Goal: Check status: Check status

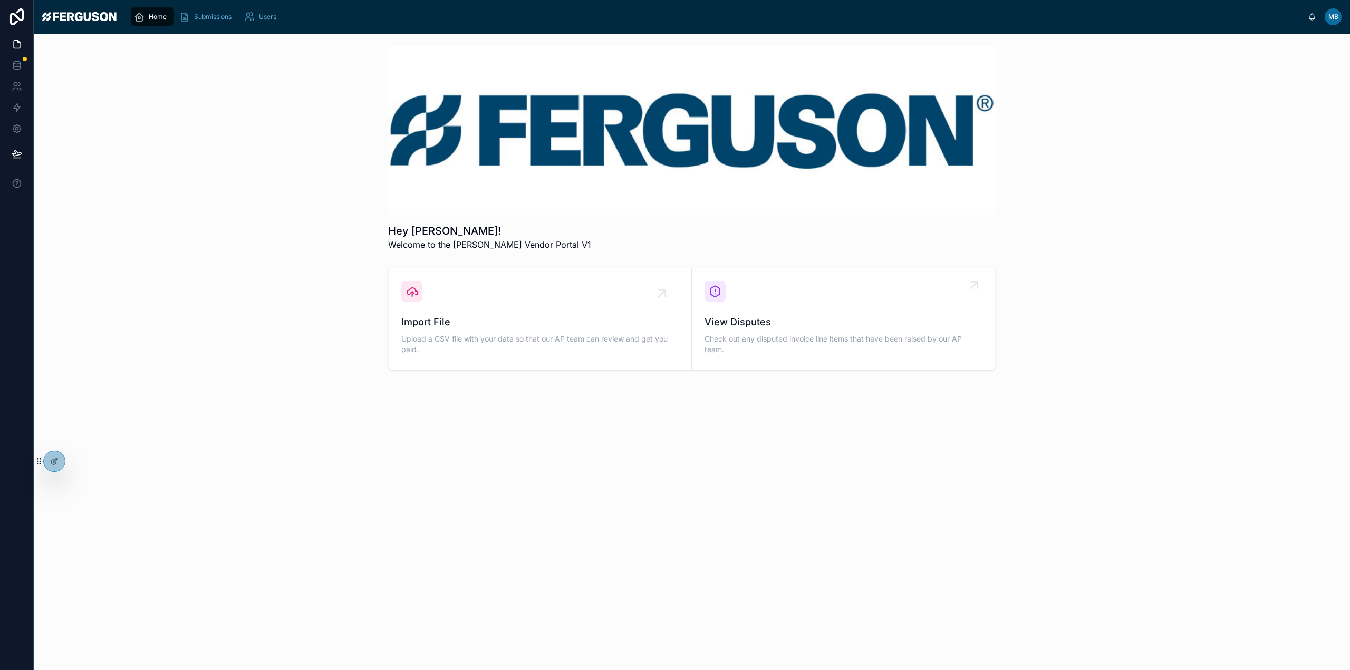
click at [780, 328] on span "View Disputes" at bounding box center [844, 322] width 278 height 15
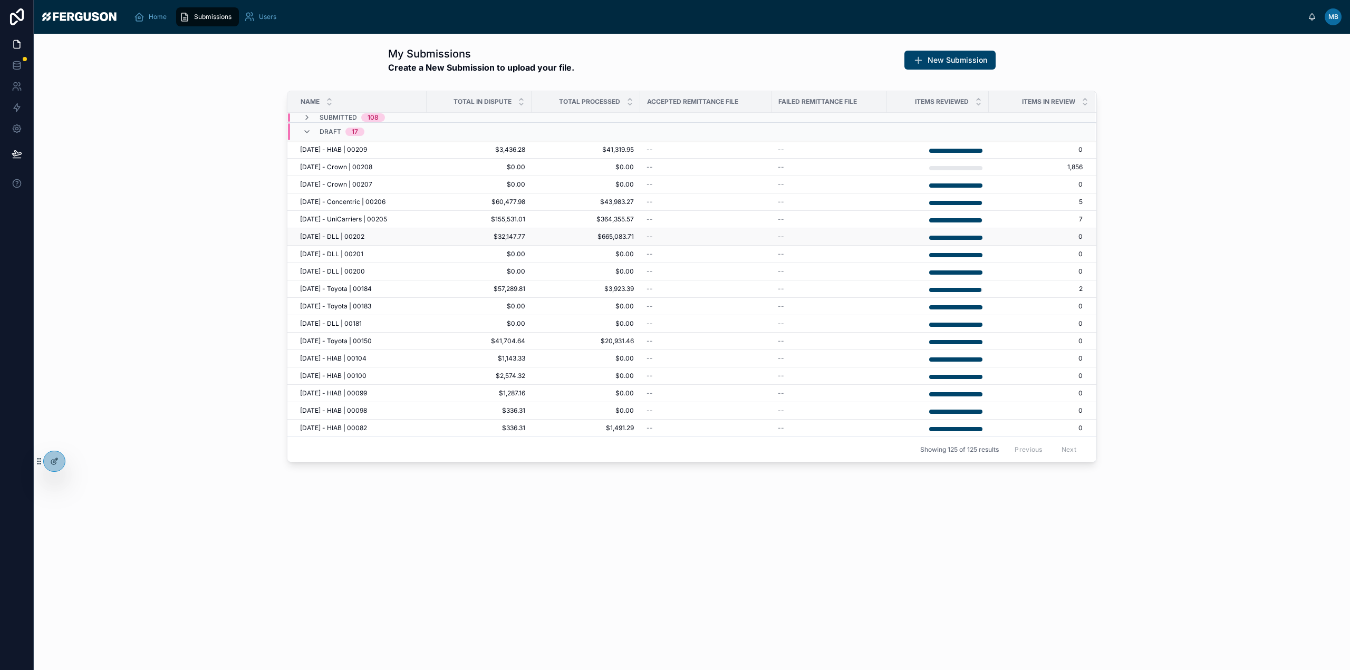
click at [372, 237] on div "[DATE] - DLL | 00202 [DATE] - DLL | 00202" at bounding box center [360, 237] width 120 height 8
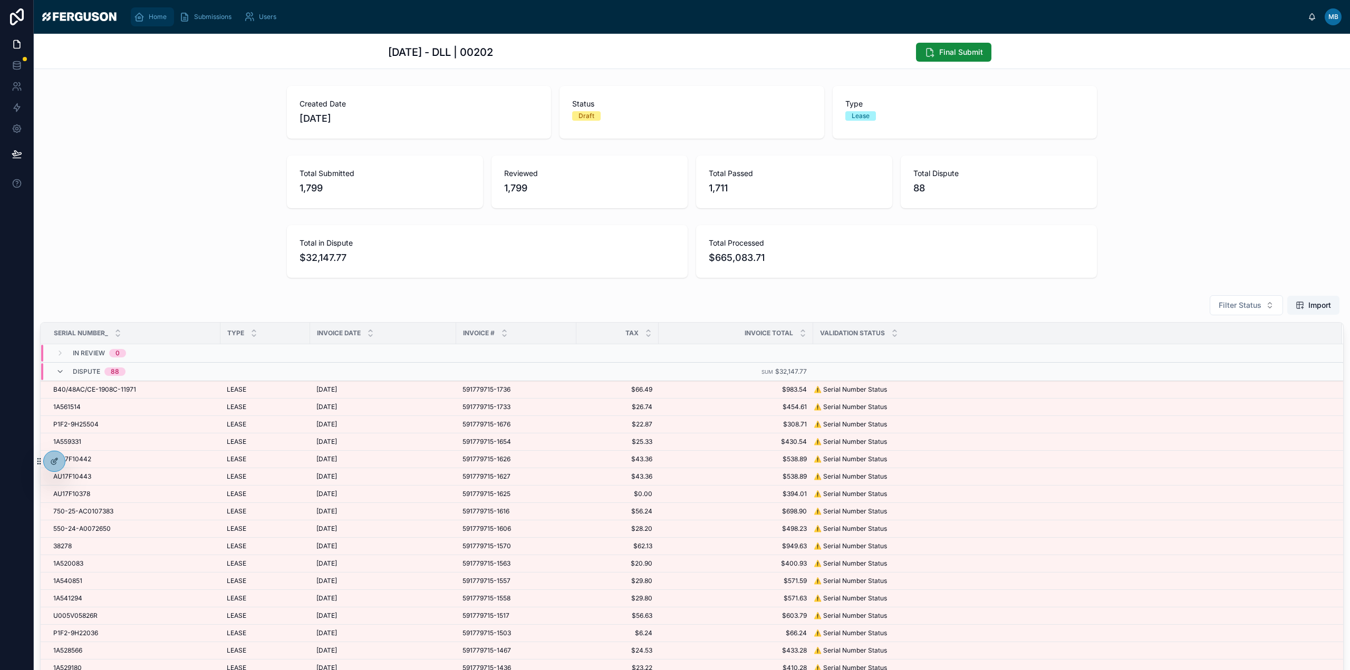
click at [147, 25] on div "Home" at bounding box center [152, 16] width 37 height 17
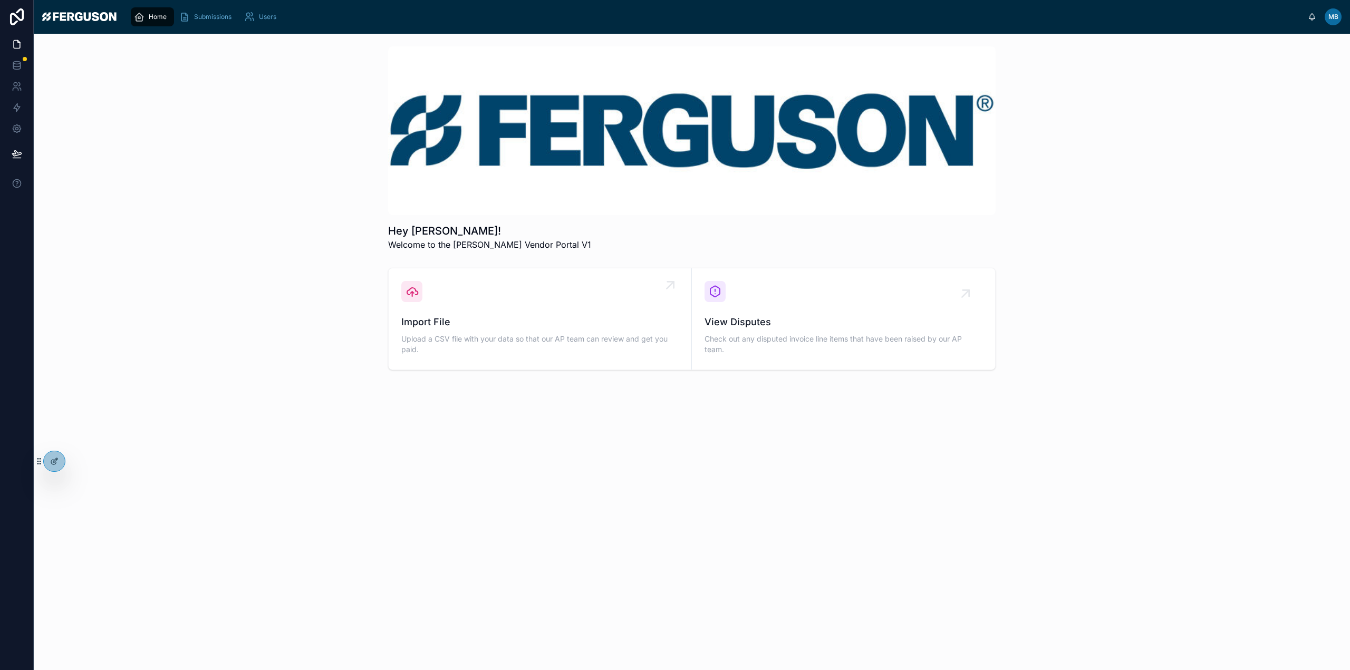
click at [475, 295] on div "Import File Upload a CSV file with your data so that our AP team can review and…" at bounding box center [539, 319] width 277 height 76
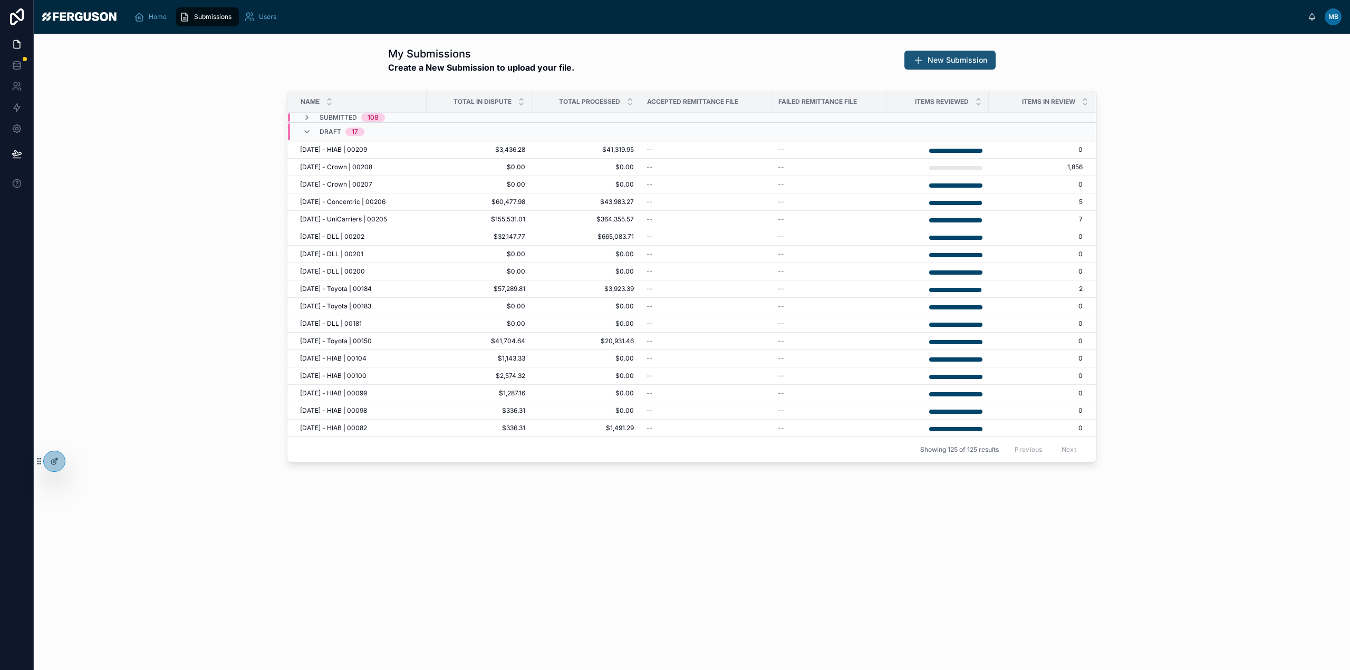
click at [942, 60] on span "New Submission" at bounding box center [958, 60] width 60 height 11
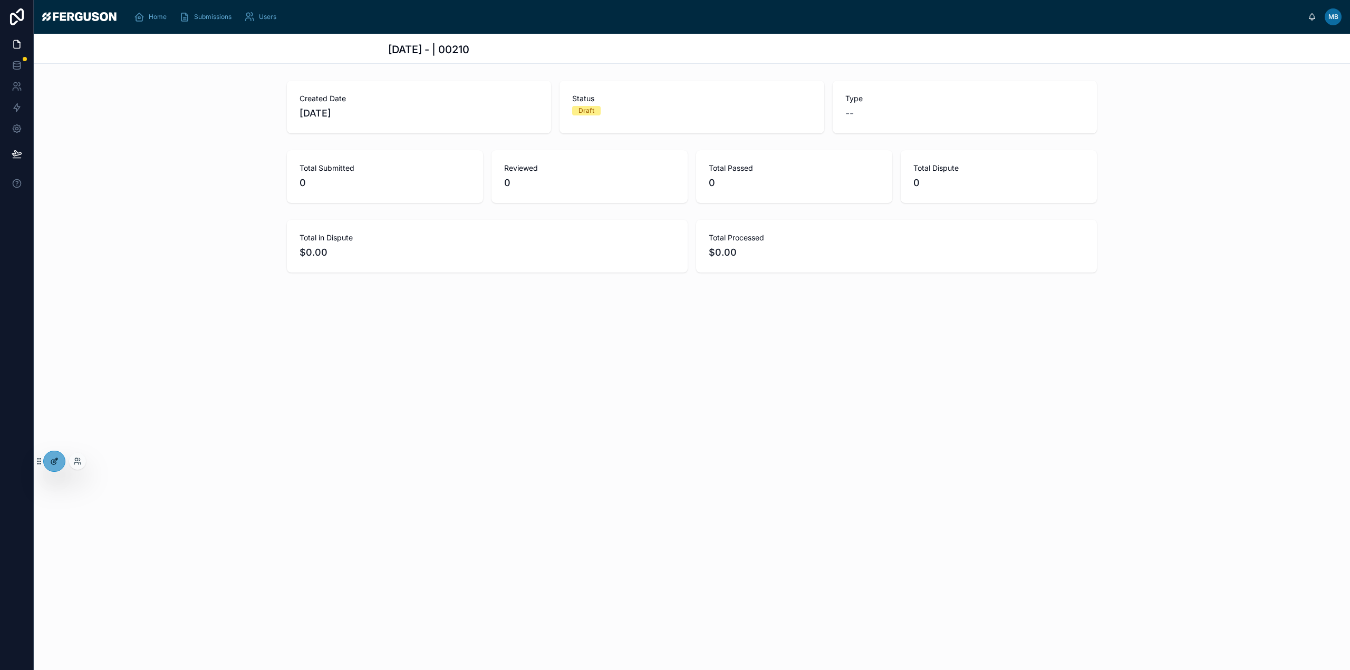
click at [54, 456] on div at bounding box center [54, 462] width 21 height 20
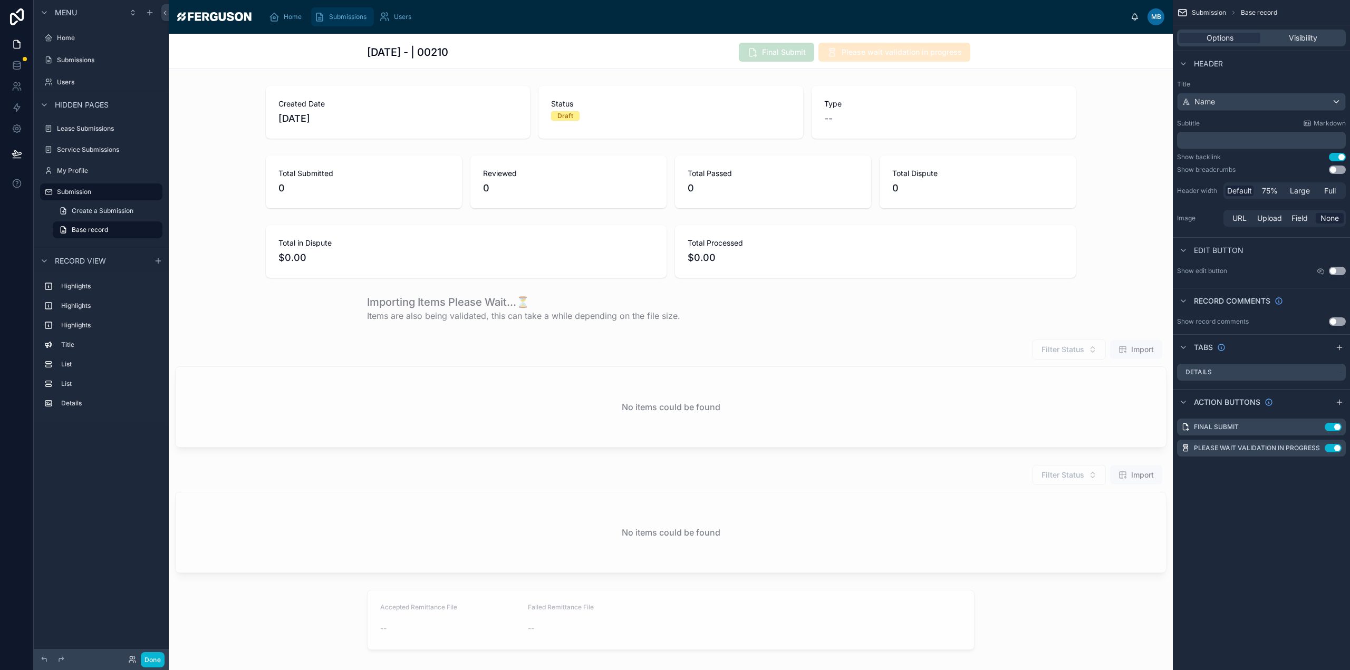
click at [350, 20] on span "Submissions" at bounding box center [347, 17] width 37 height 8
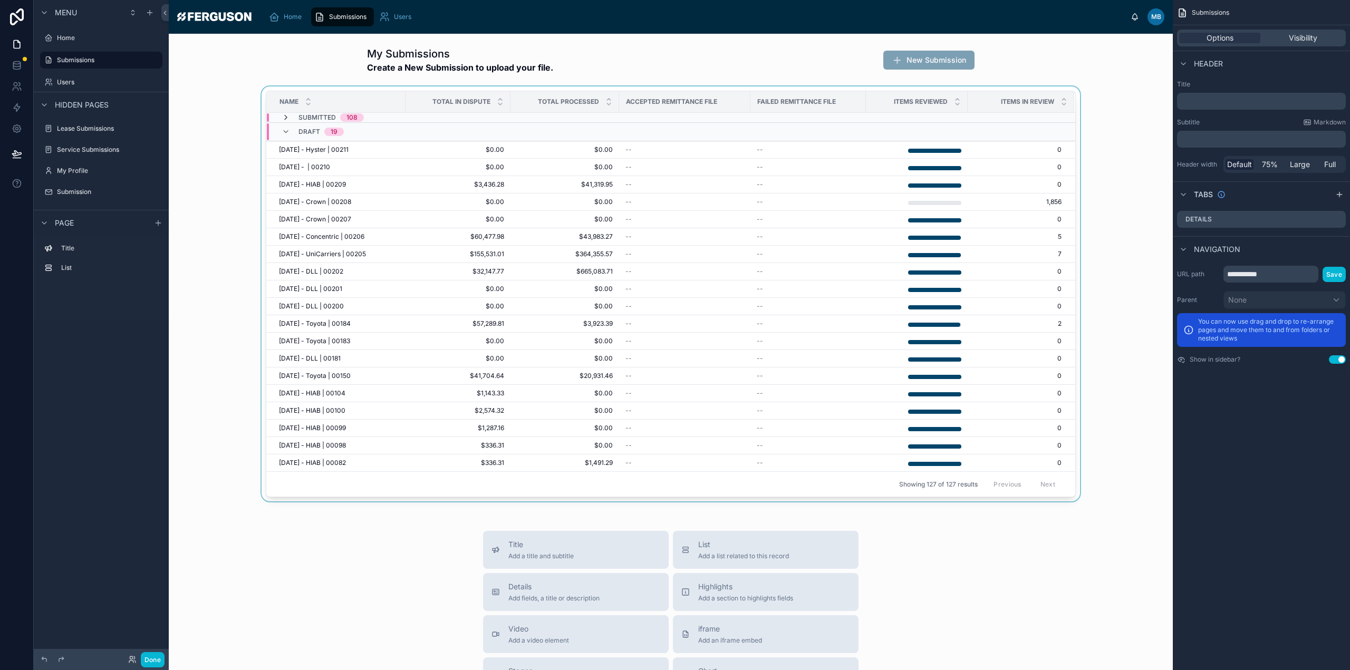
click at [284, 118] on icon at bounding box center [286, 117] width 8 height 8
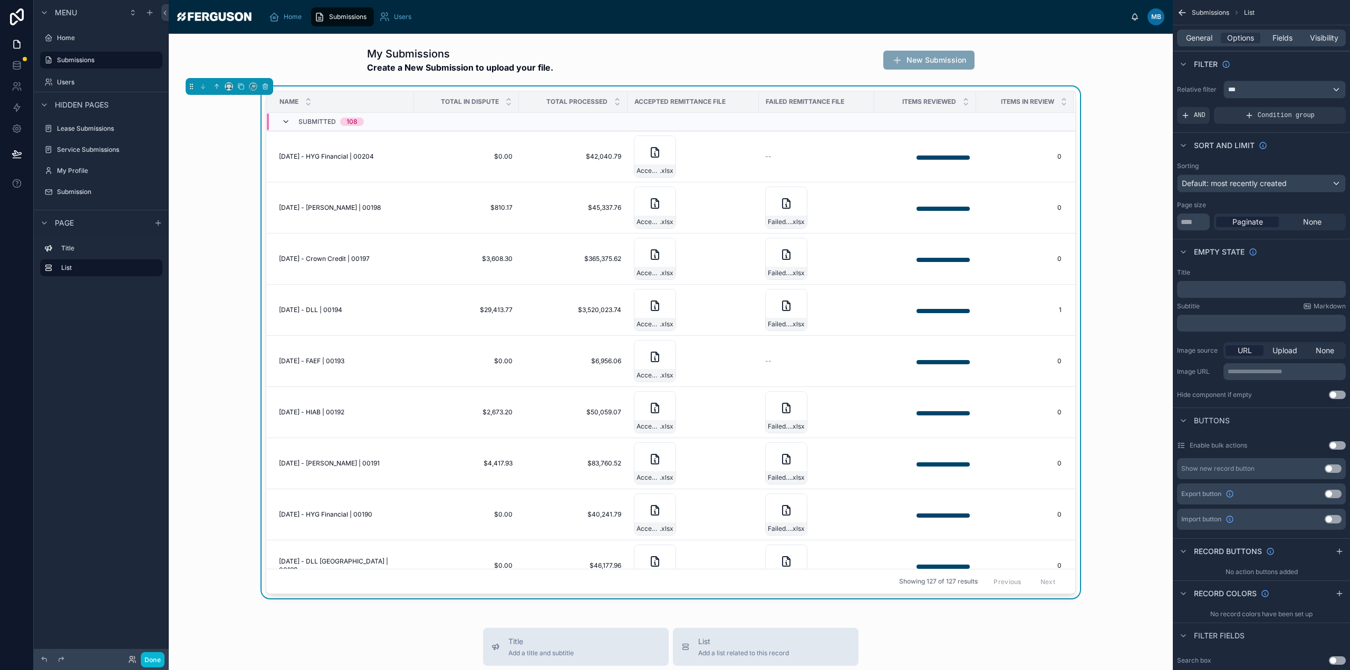
click at [282, 121] on icon at bounding box center [286, 122] width 8 height 8
